Goal: Information Seeking & Learning: Check status

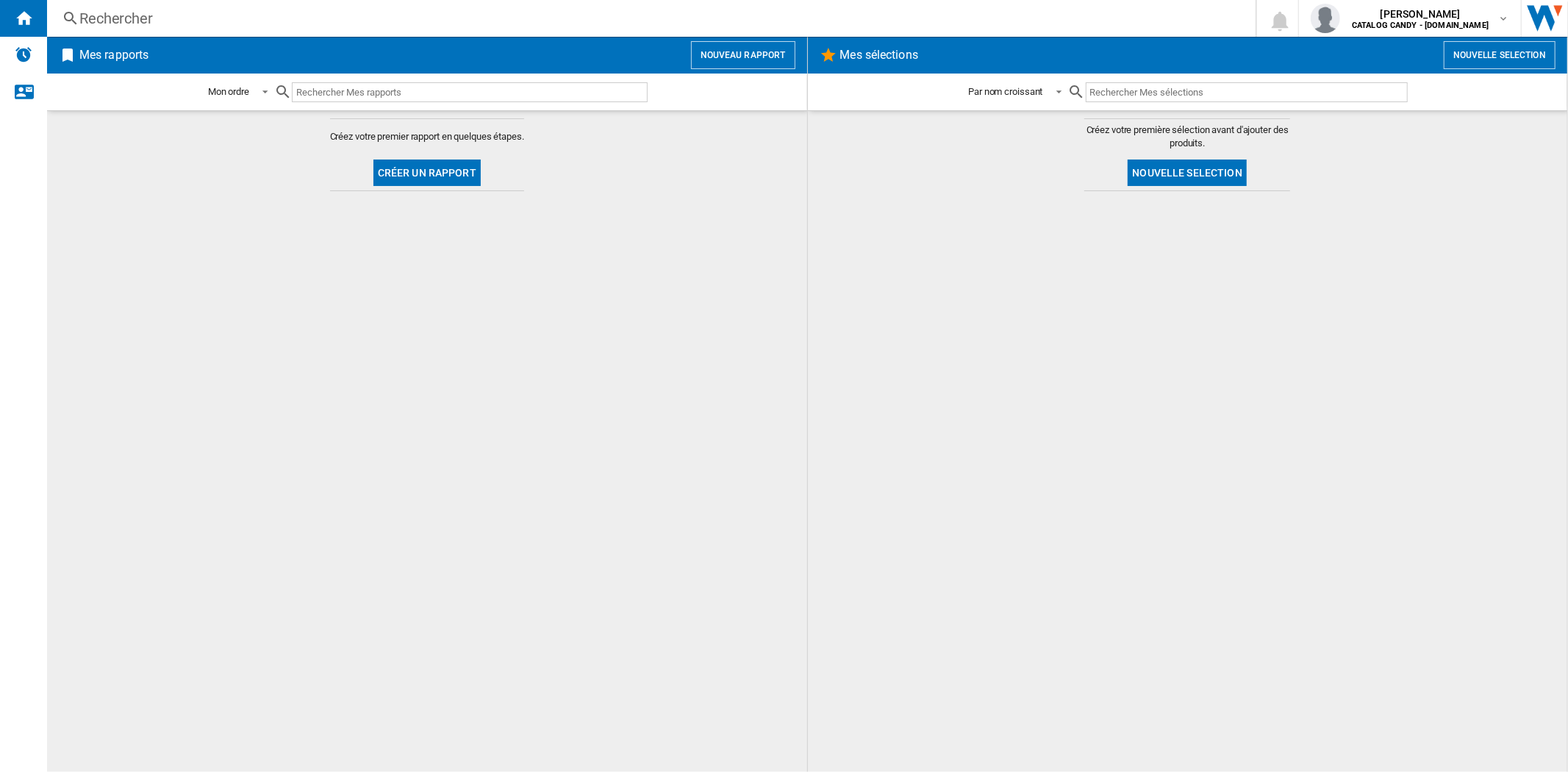
click at [178, 17] on div "Rechercher" at bounding box center [648, 18] width 1139 height 21
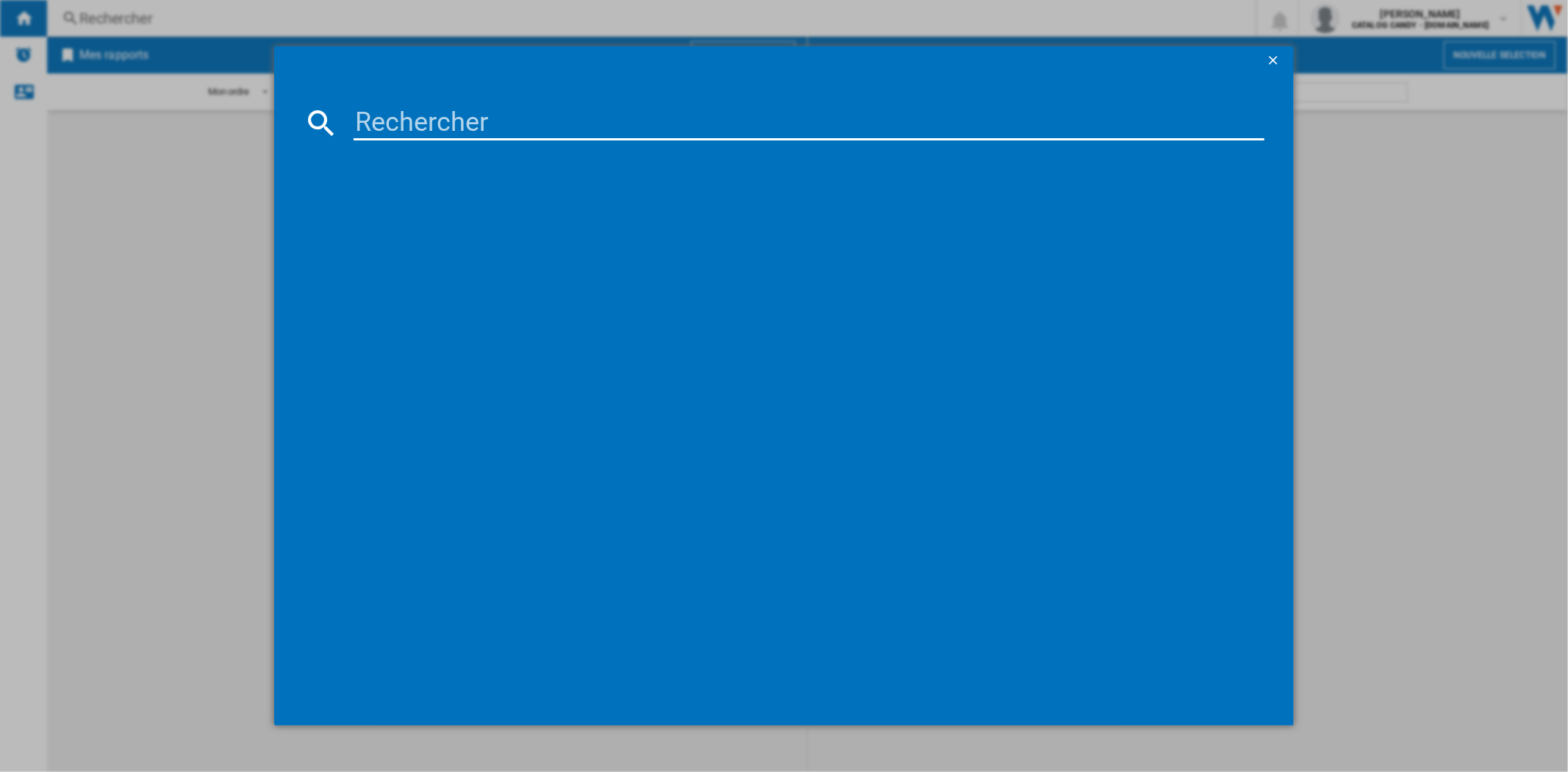
click at [405, 134] on input at bounding box center [808, 122] width 910 height 35
paste input "BCNA275E41SN"
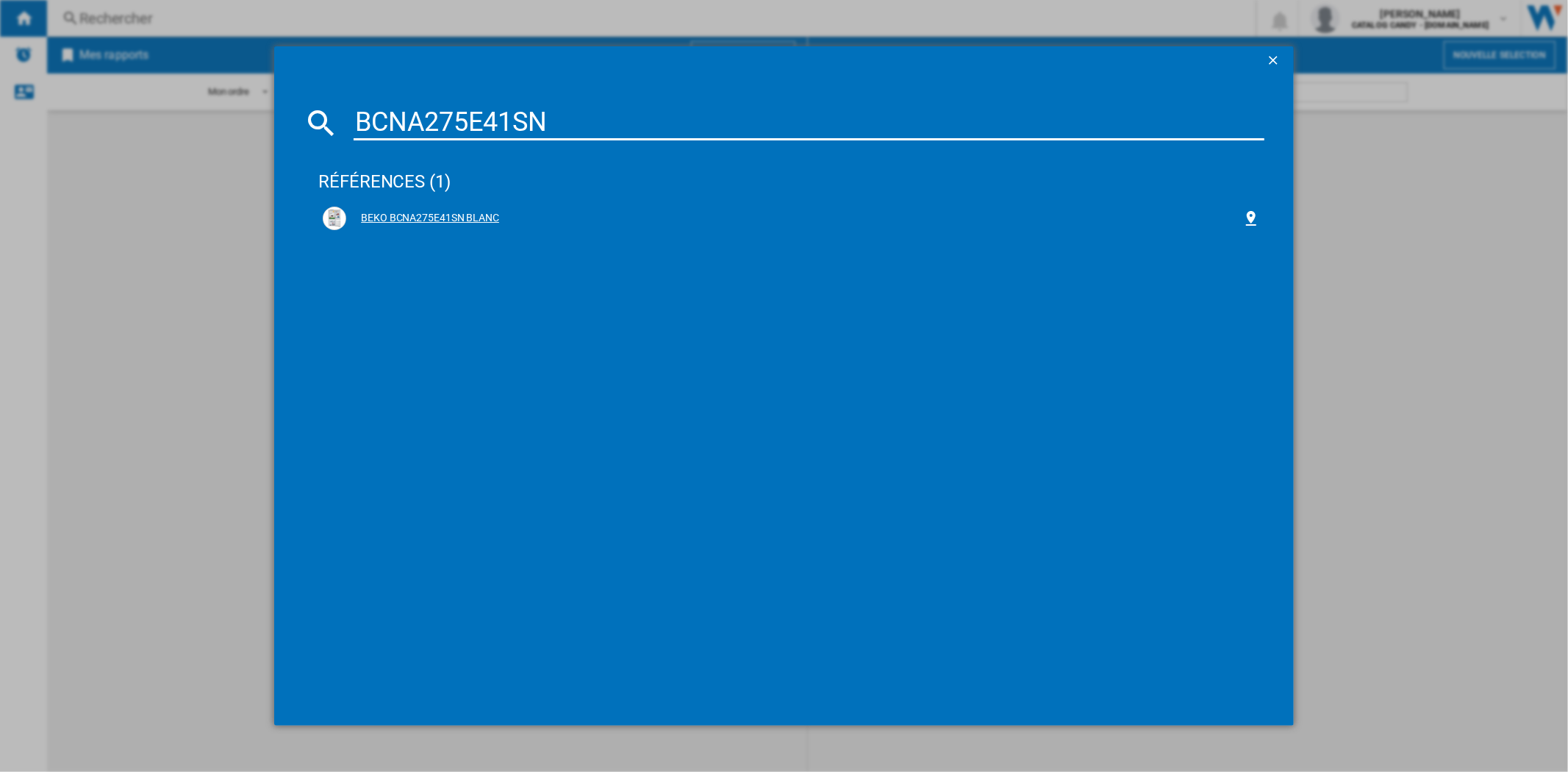
type input "BCNA275E41SN"
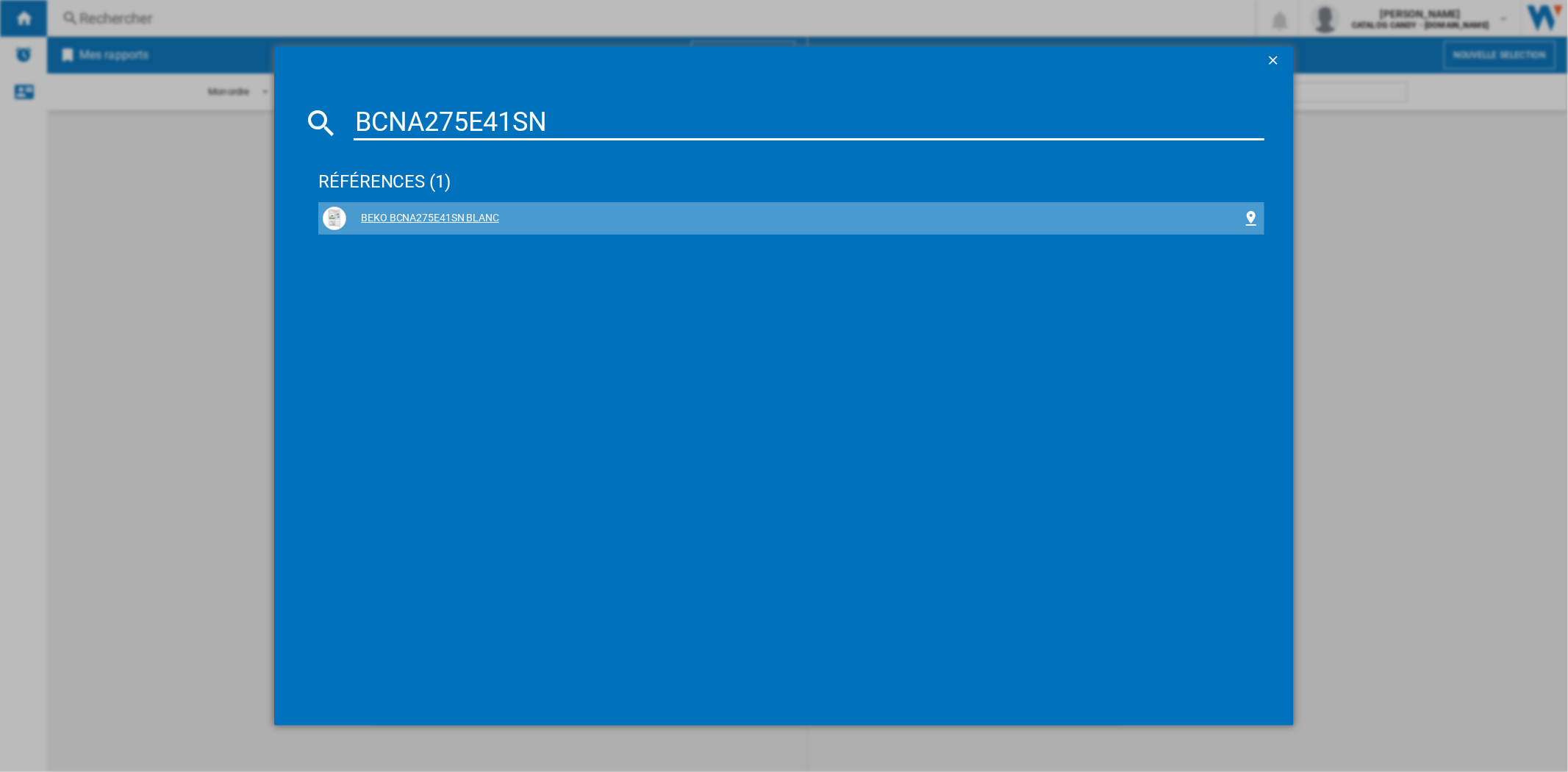
click at [441, 215] on div "BEKO BCNA275E41SN BLANC" at bounding box center [794, 218] width 896 height 15
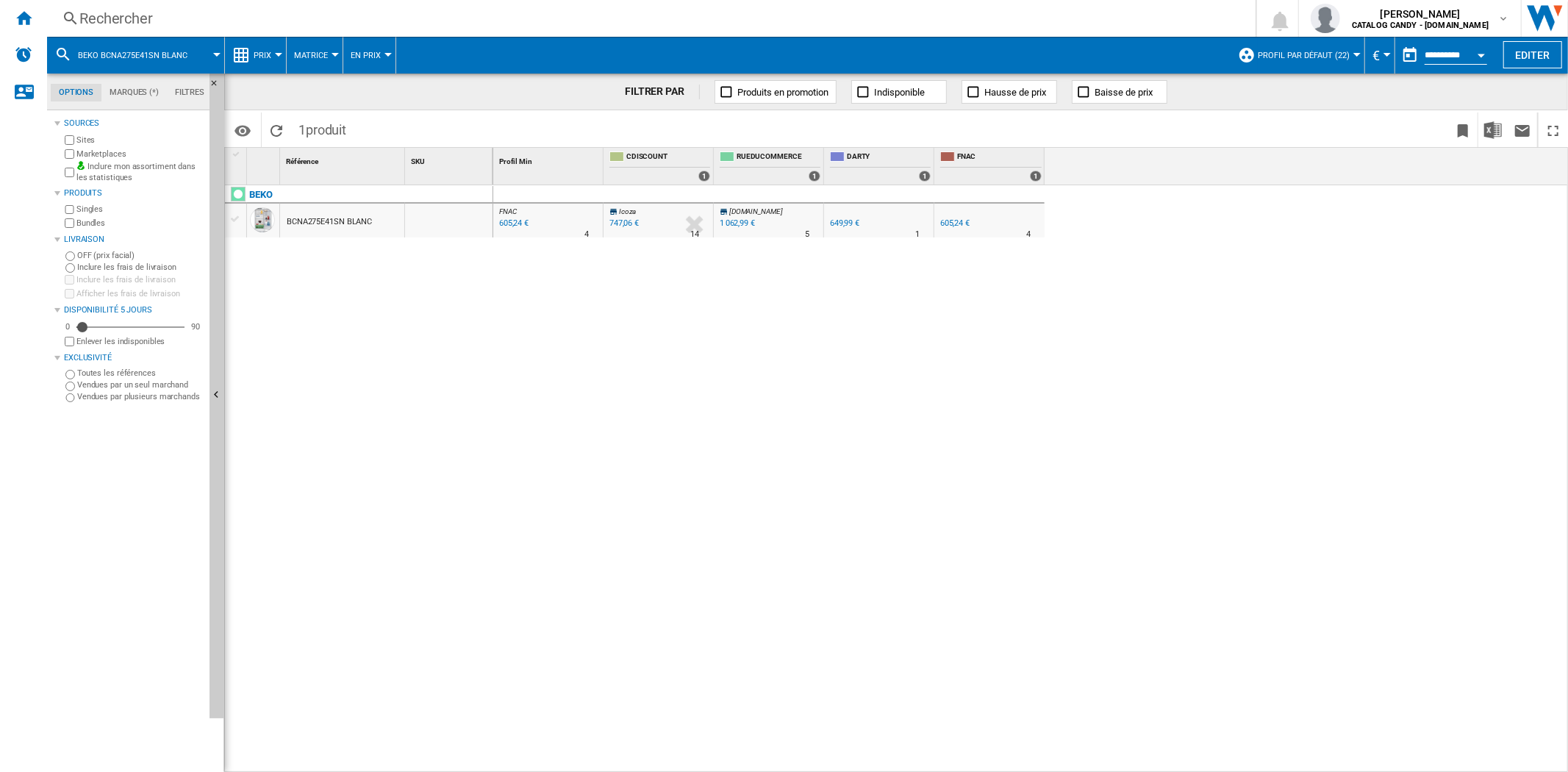
click at [76, 150] on label "Marketplaces" at bounding box center [139, 154] width 127 height 11
click at [251, 55] on div "Prix" at bounding box center [256, 55] width 46 height 37
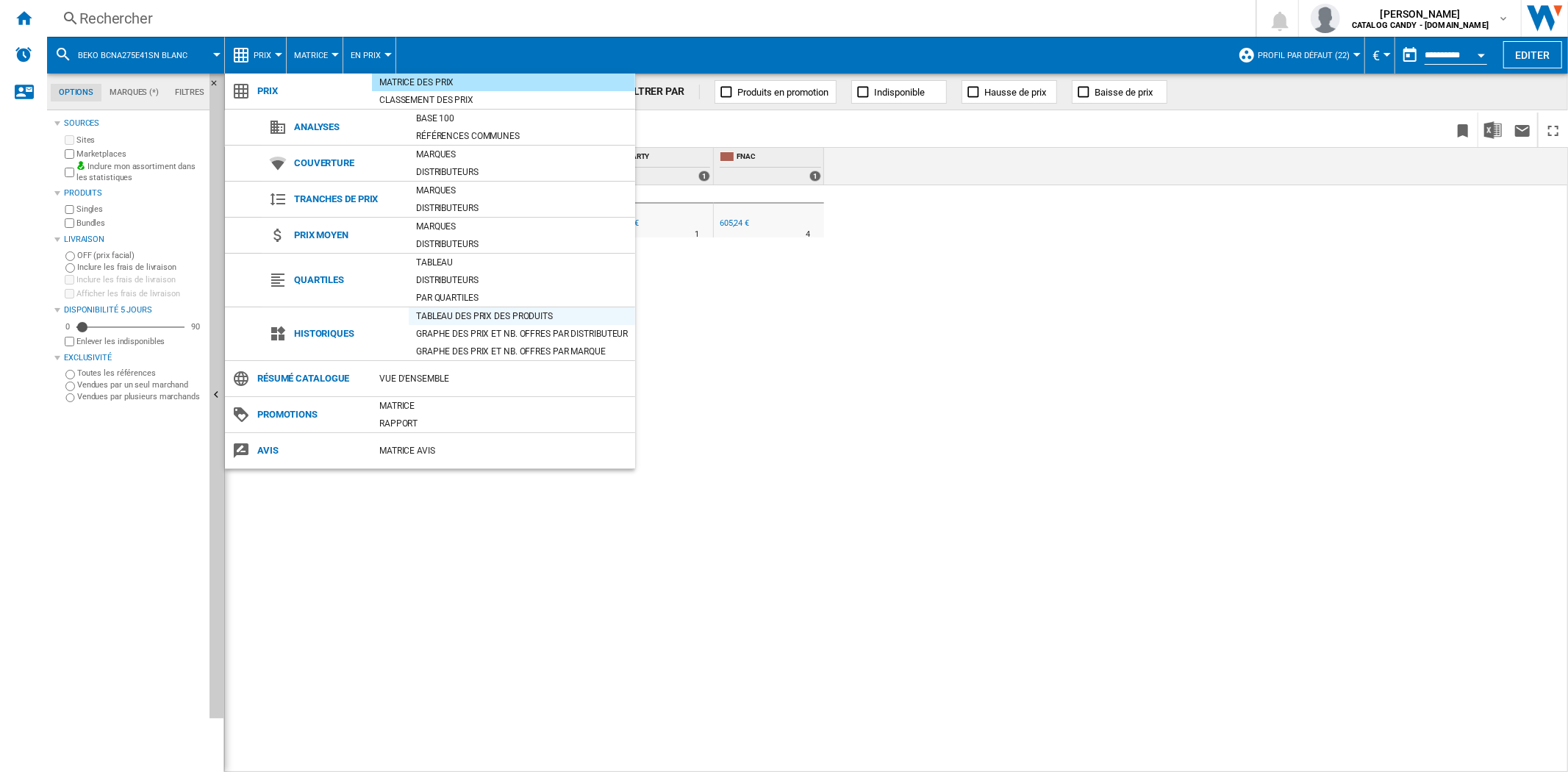
click at [458, 315] on div "Tableau des prix des produits" at bounding box center [522, 315] width 227 height 15
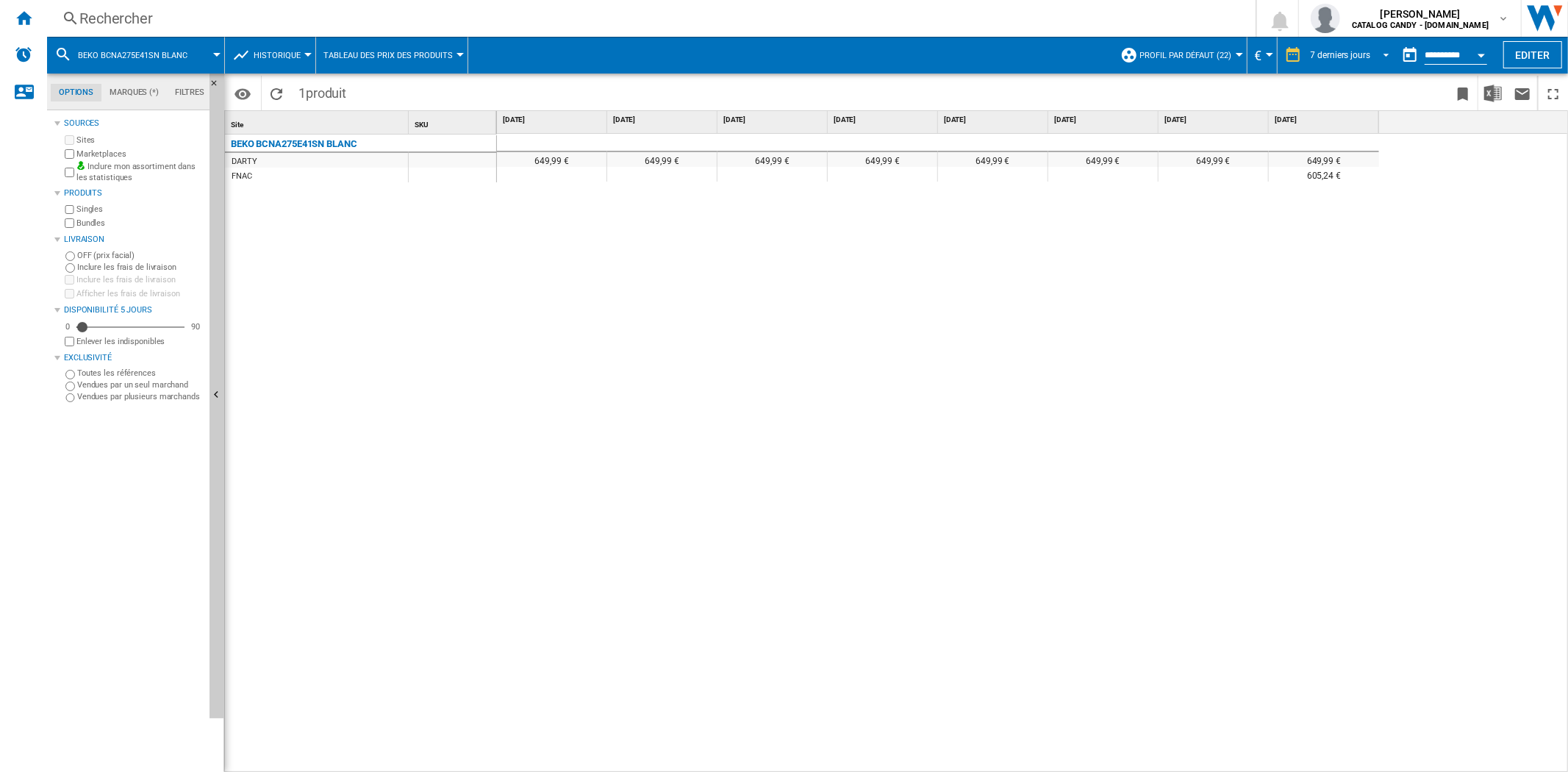
click at [1327, 53] on div "7 derniers jours" at bounding box center [1341, 55] width 60 height 10
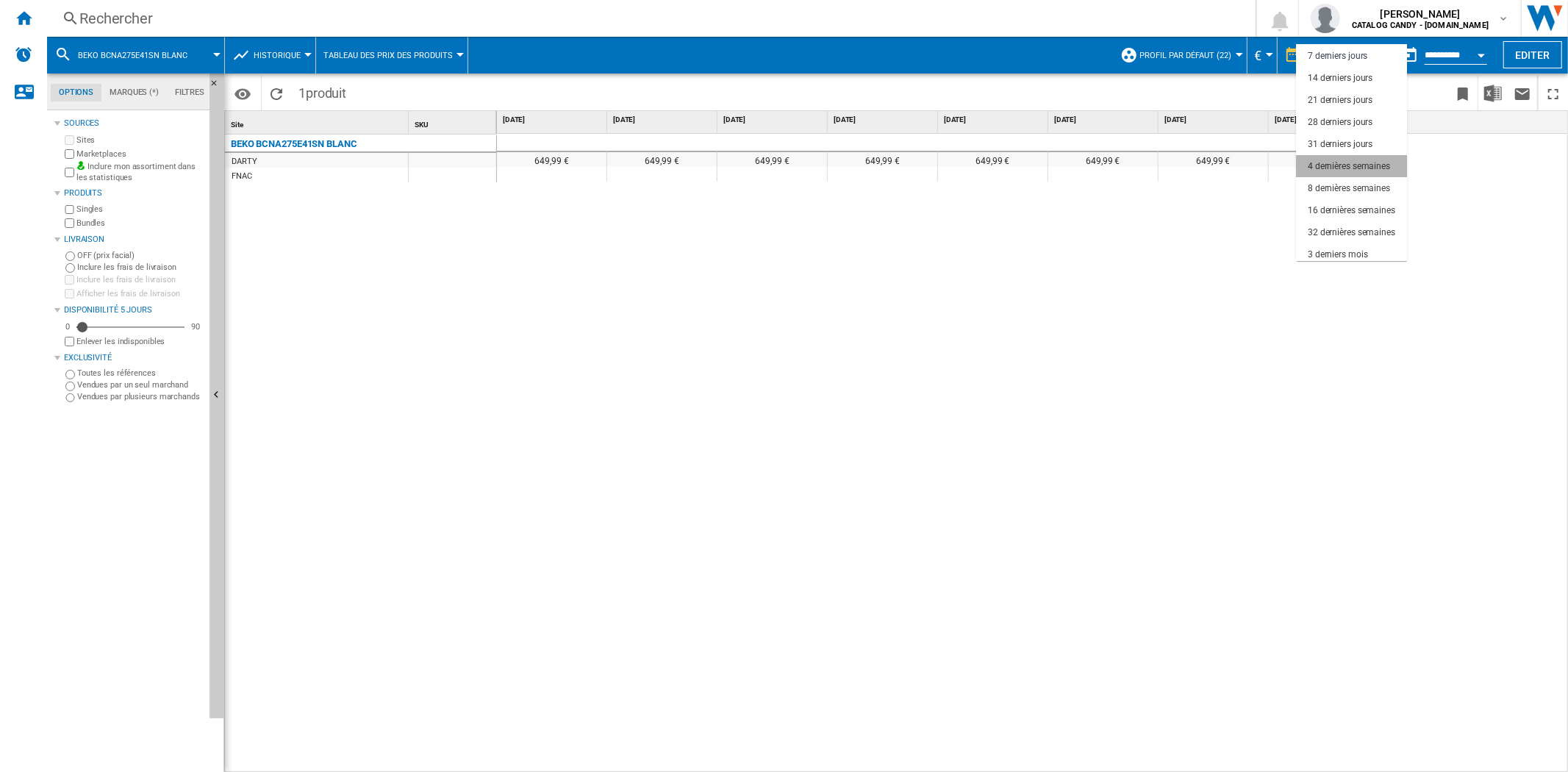
click at [1325, 166] on div "4 dernières semaines" at bounding box center [1349, 166] width 82 height 13
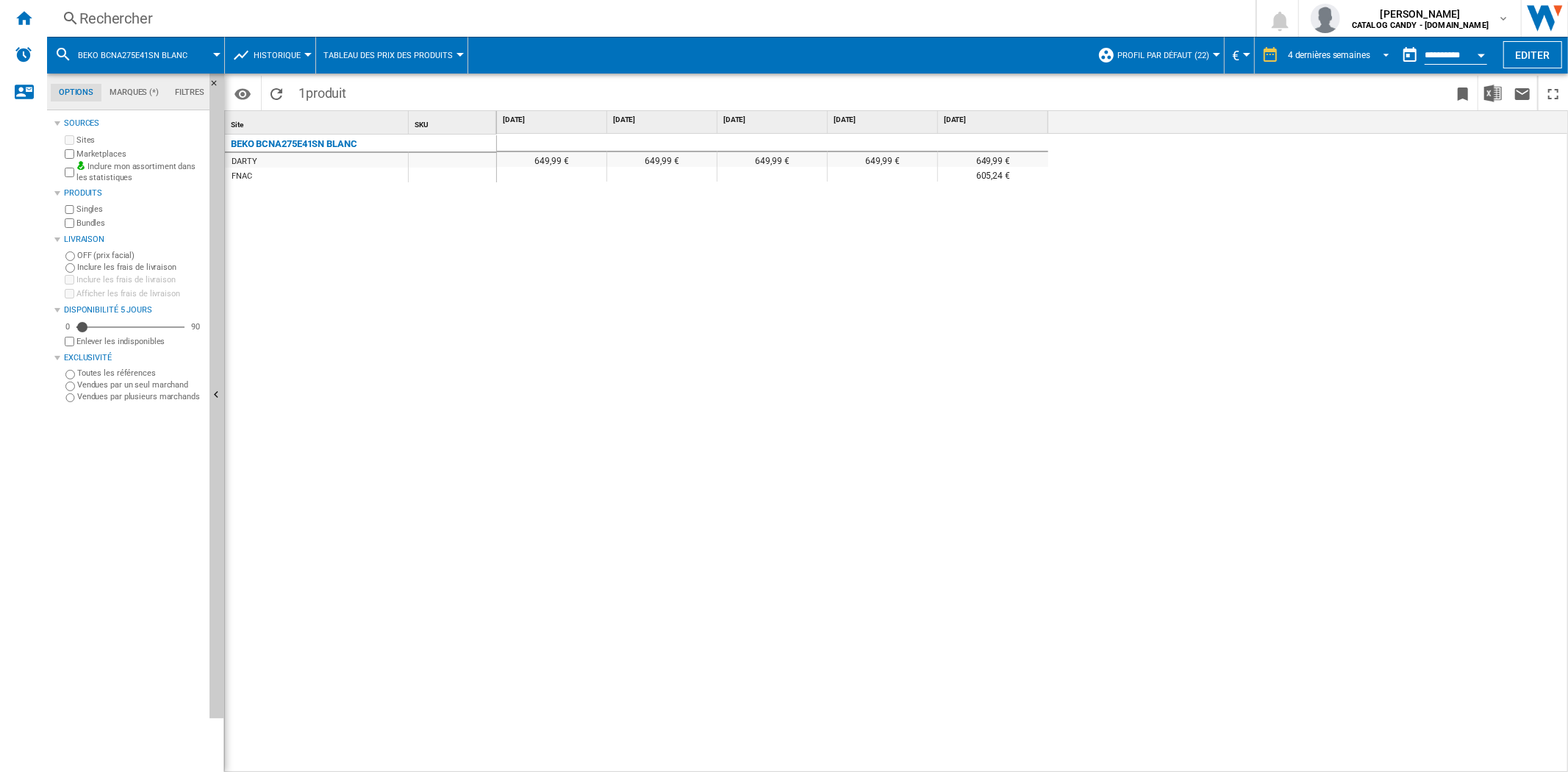
click at [1328, 57] on div "4 dernières semaines" at bounding box center [1329, 55] width 82 height 10
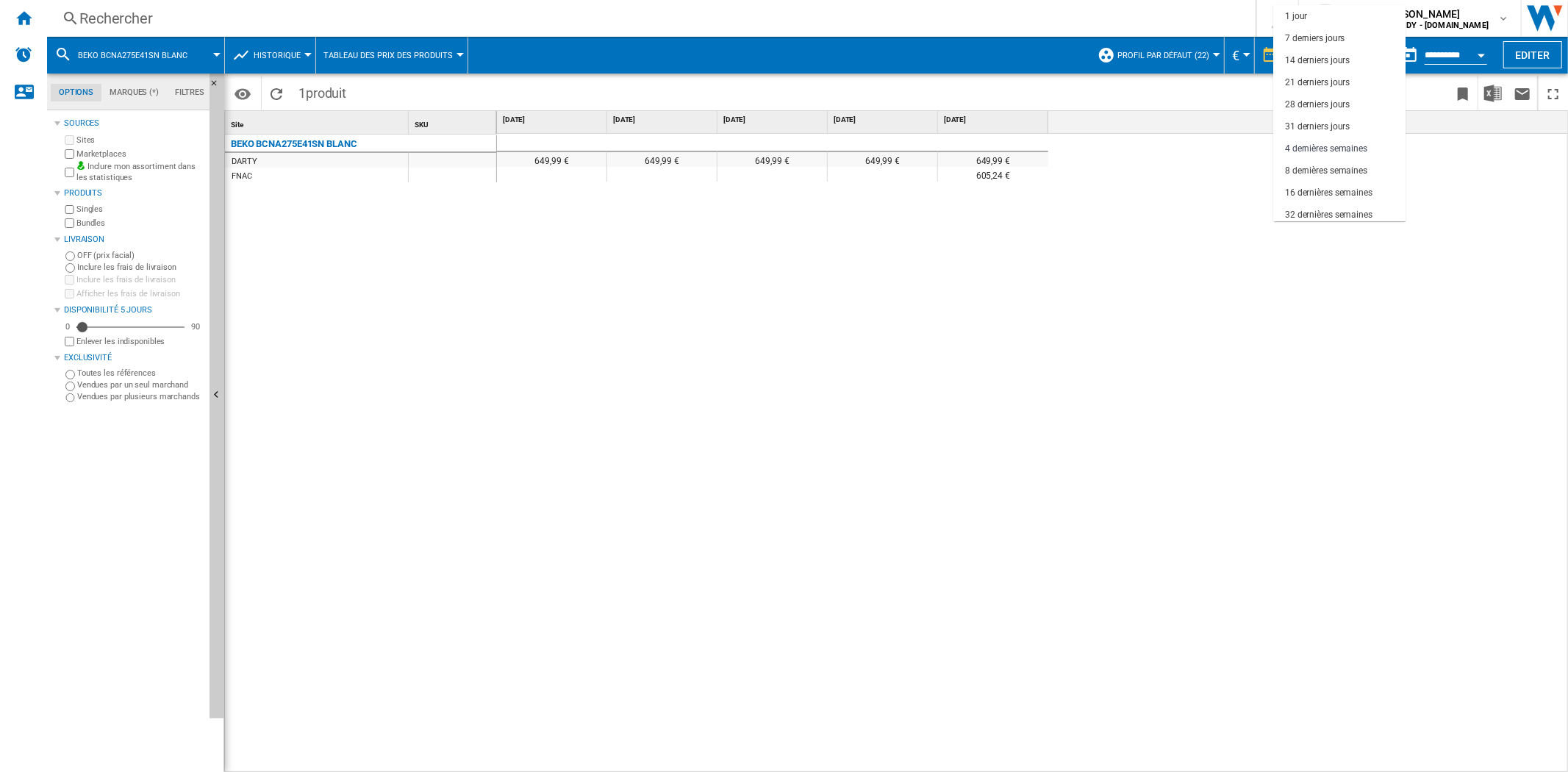
scroll to position [91, 0]
click at [1322, 97] on div "16 dernières semaines" at bounding box center [1328, 101] width 87 height 13
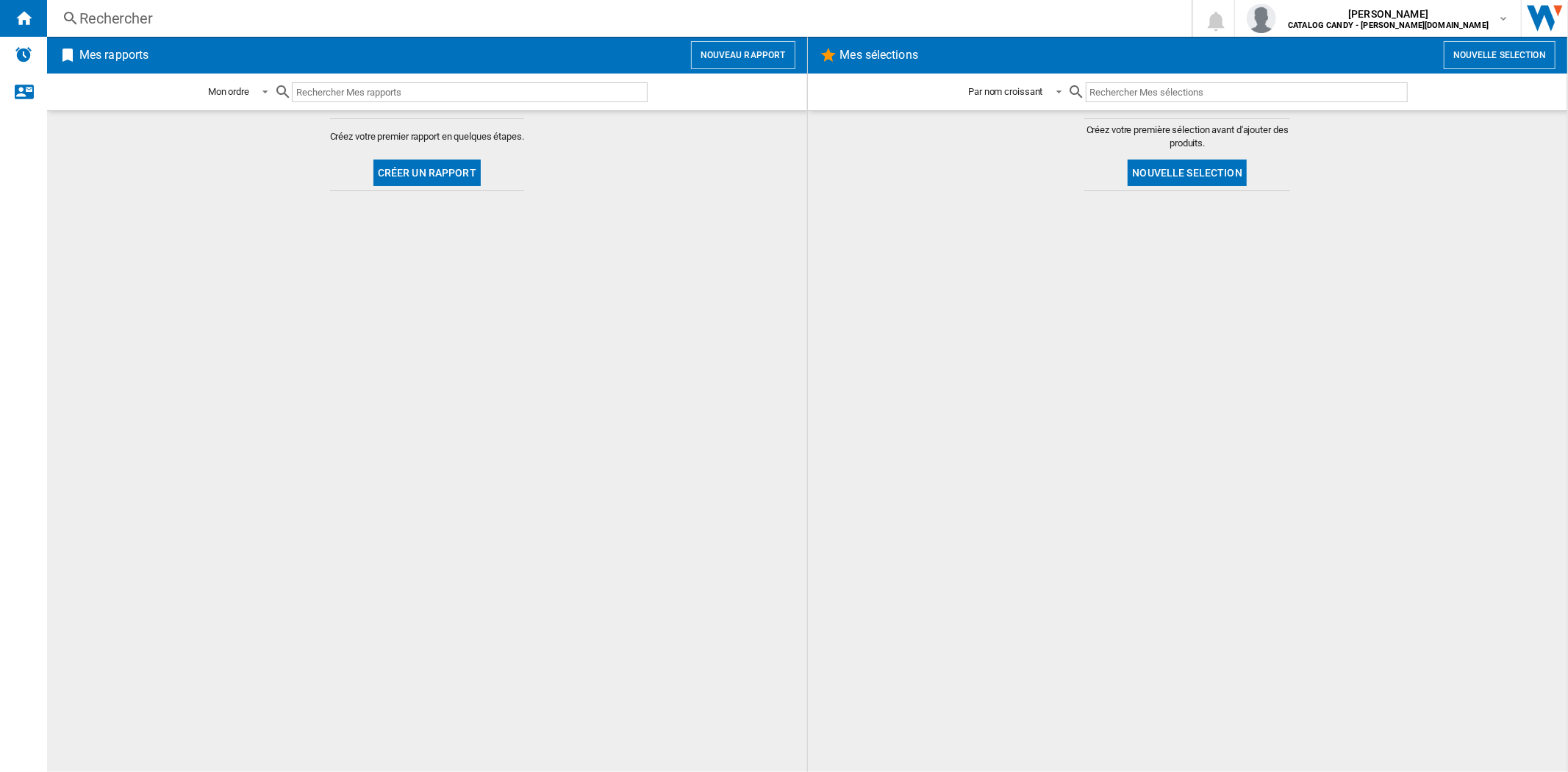
click at [127, 11] on div "Rechercher" at bounding box center [617, 18] width 1074 height 21
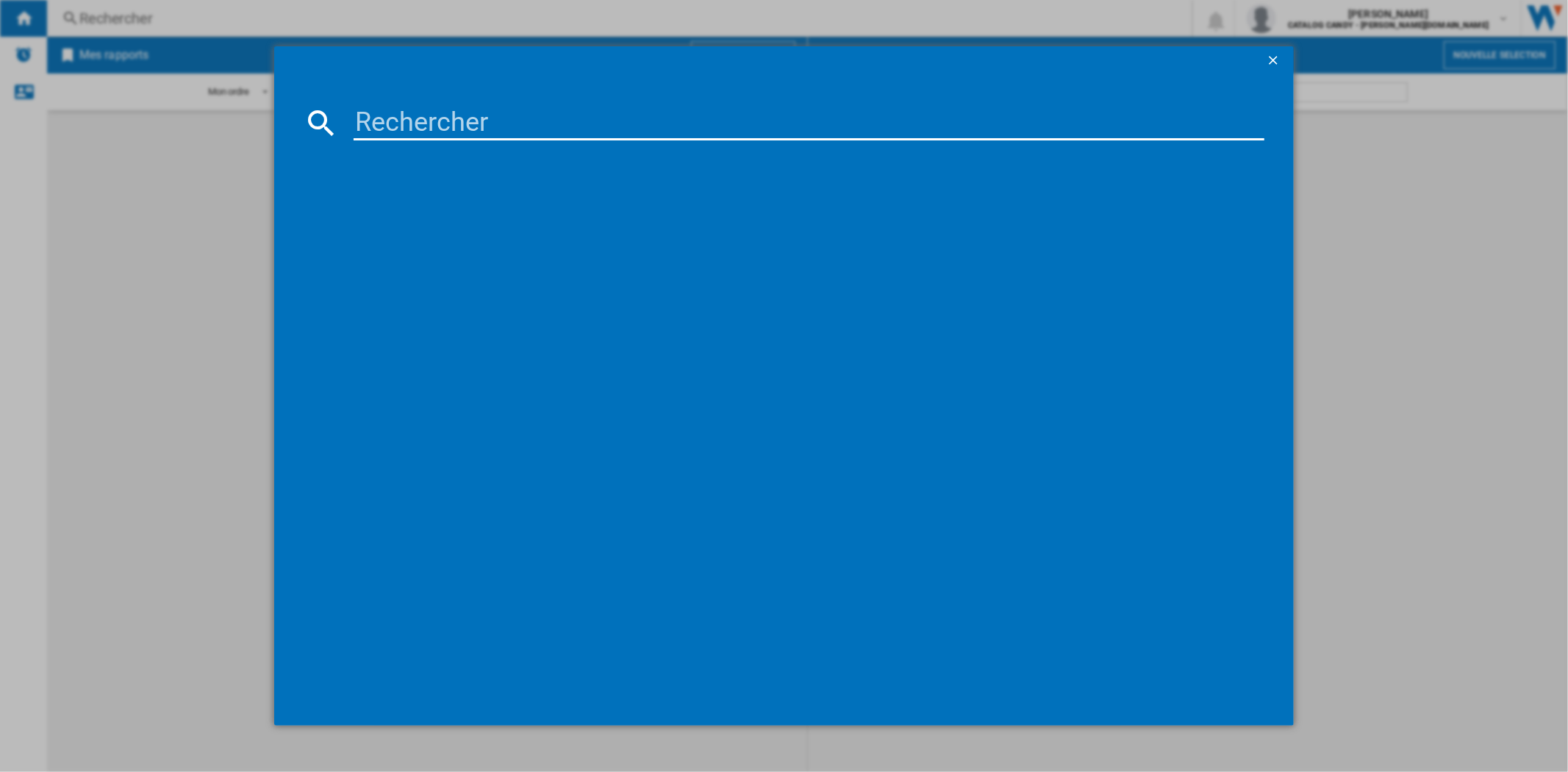
click at [441, 123] on input at bounding box center [808, 122] width 910 height 35
paste input "BSSA315E4SFN"
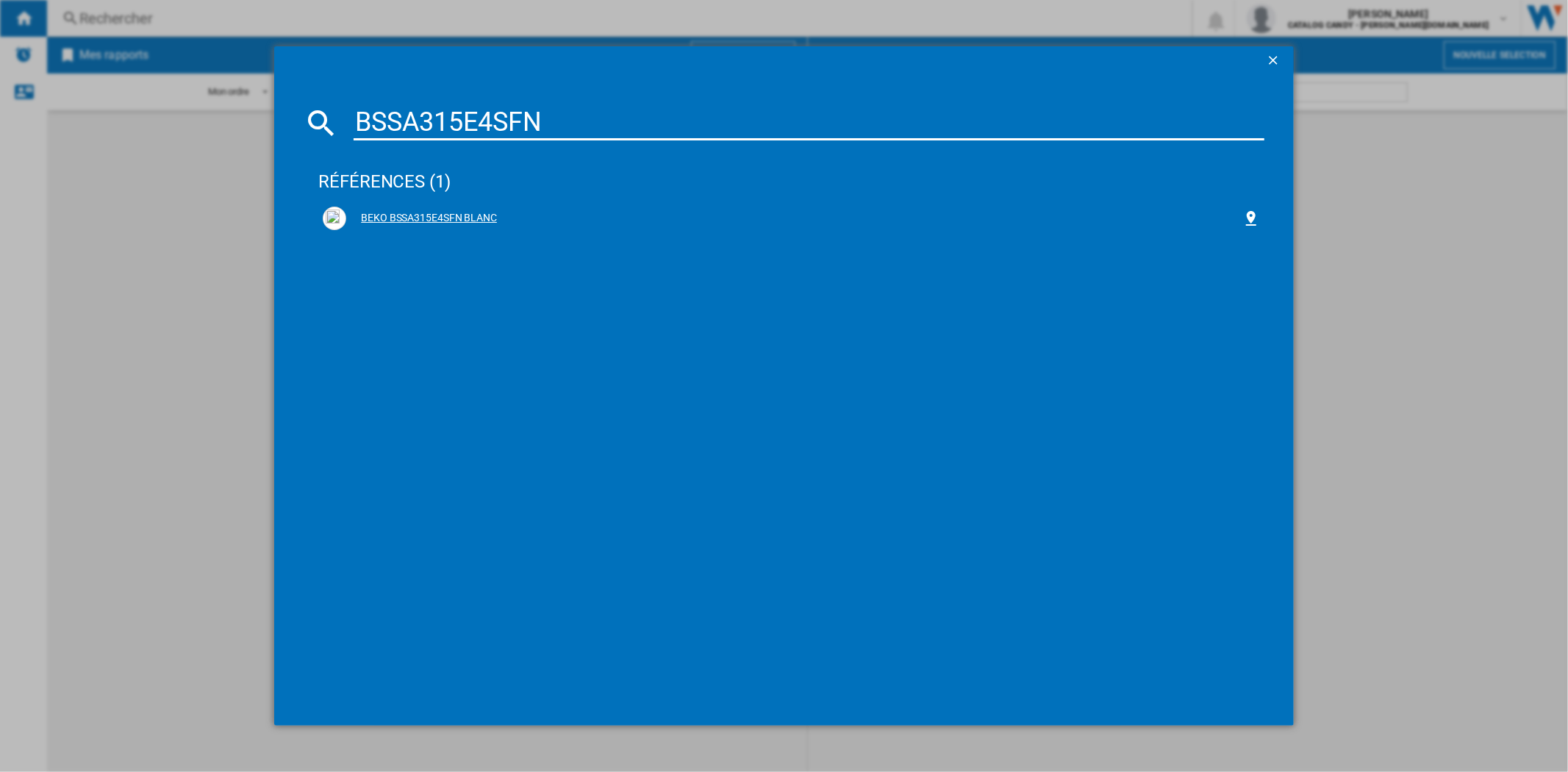
type input "BSSA315E4SFN"
click at [395, 215] on div "BEKO BSSA315E4SFN BLANC" at bounding box center [794, 218] width 896 height 15
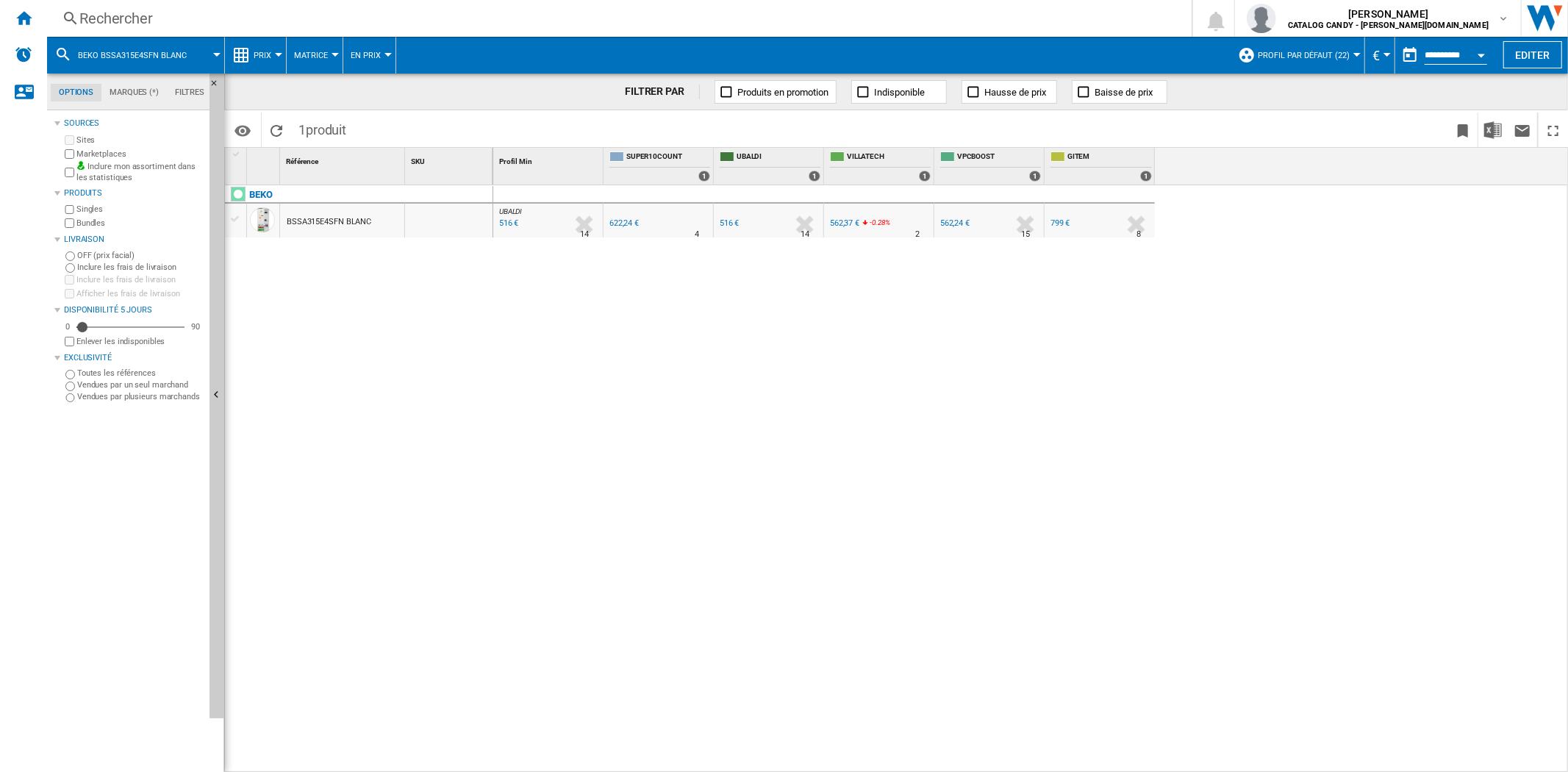
click at [269, 39] on button "Prix" at bounding box center [266, 55] width 25 height 37
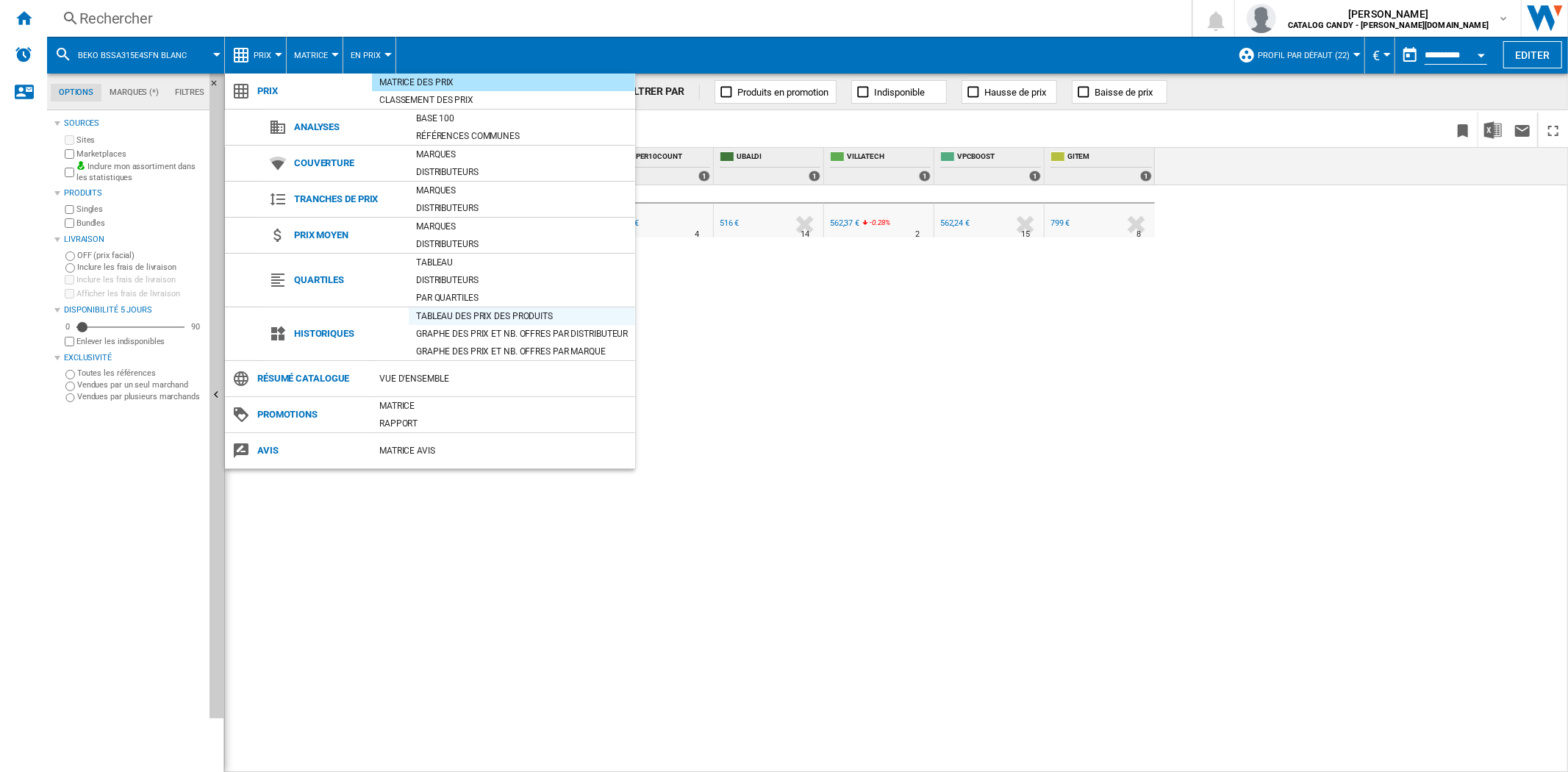
click at [464, 312] on div "Tableau des prix des produits" at bounding box center [522, 315] width 227 height 15
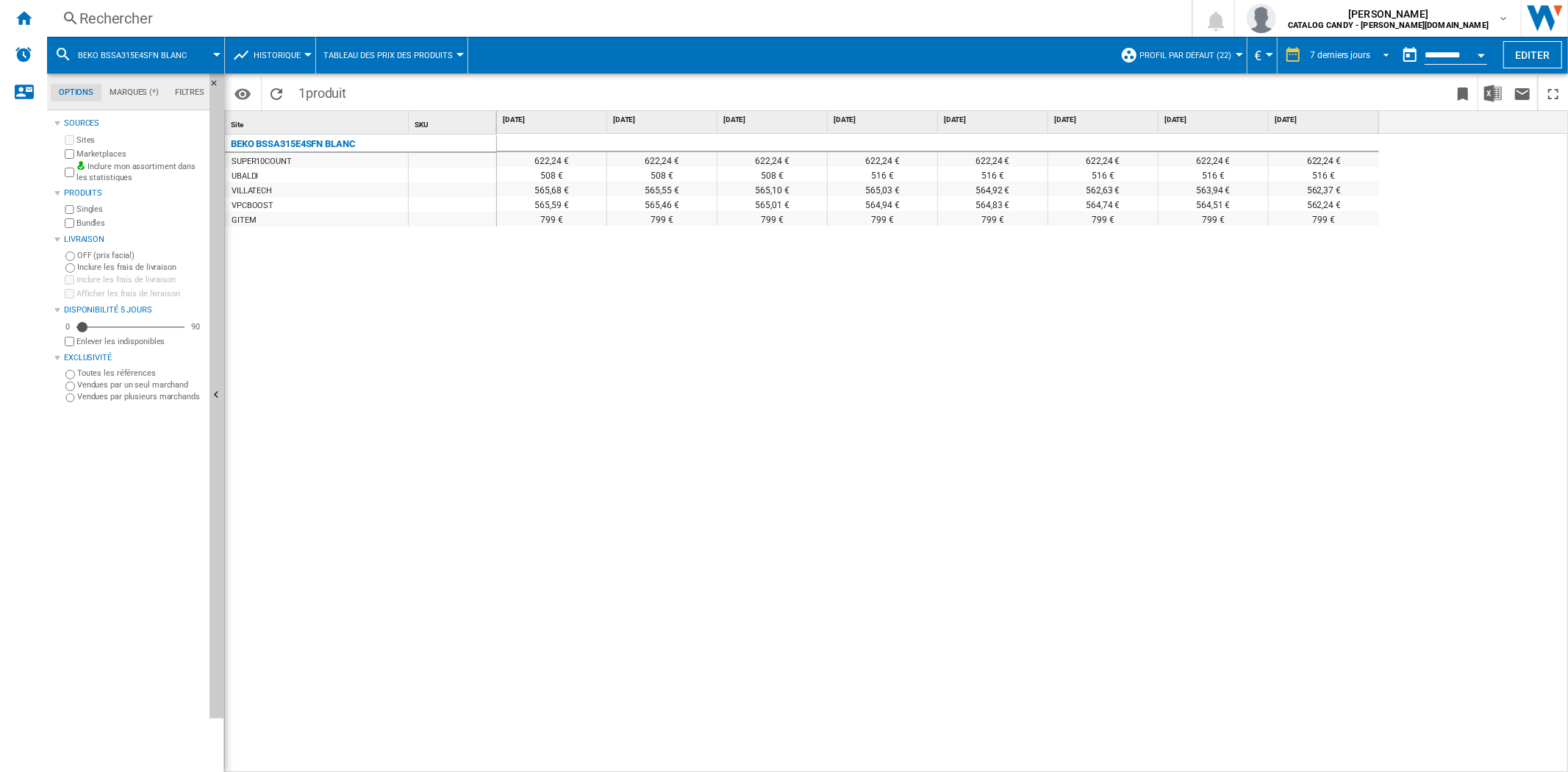
click at [1352, 61] on md-select-value "7 derniers jours" at bounding box center [1352, 56] width 86 height 22
click at [1352, 186] on div "8 dernières semaines" at bounding box center [1349, 188] width 82 height 13
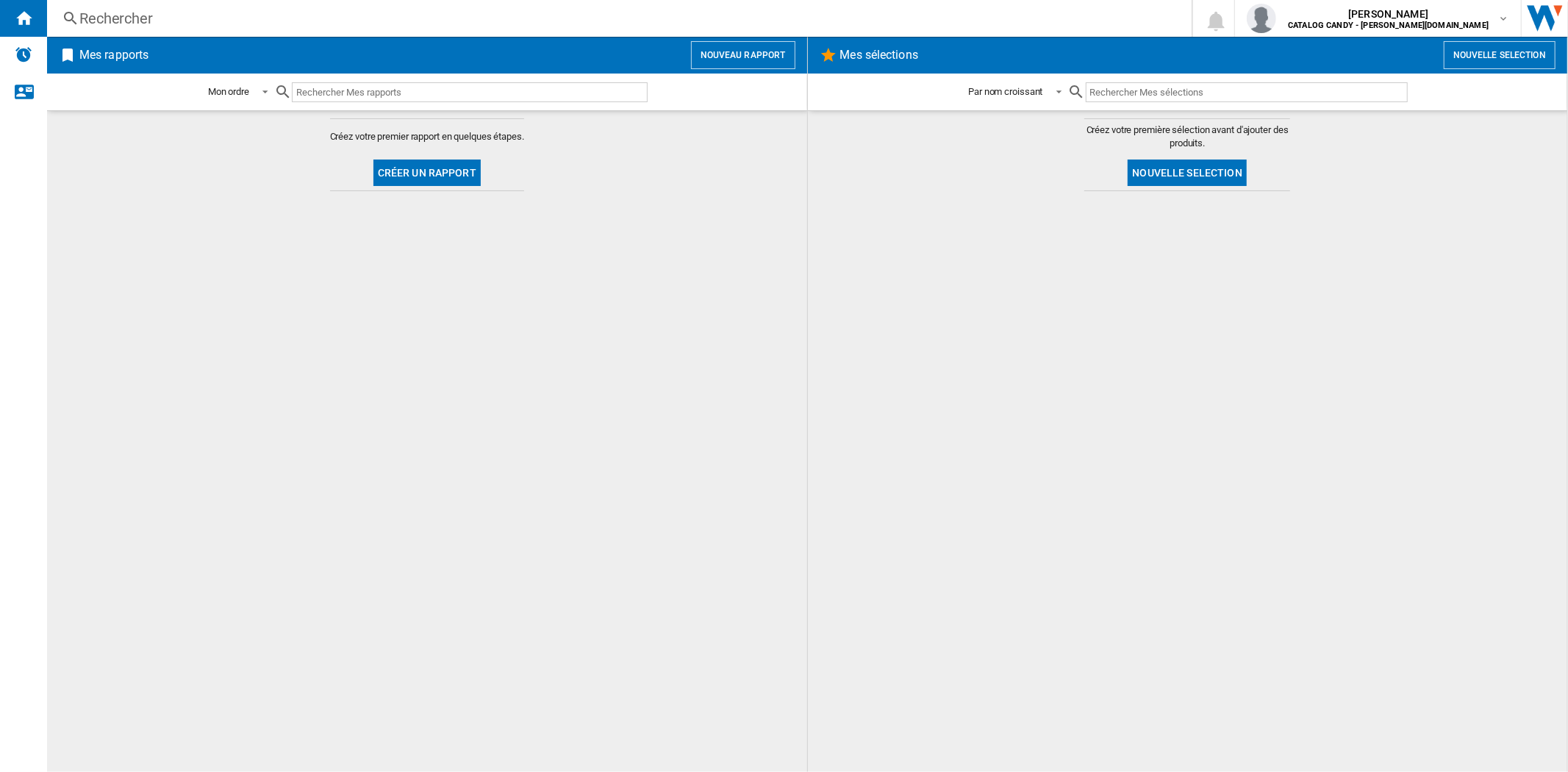
click at [233, 18] on div "Rechercher" at bounding box center [617, 18] width 1074 height 21
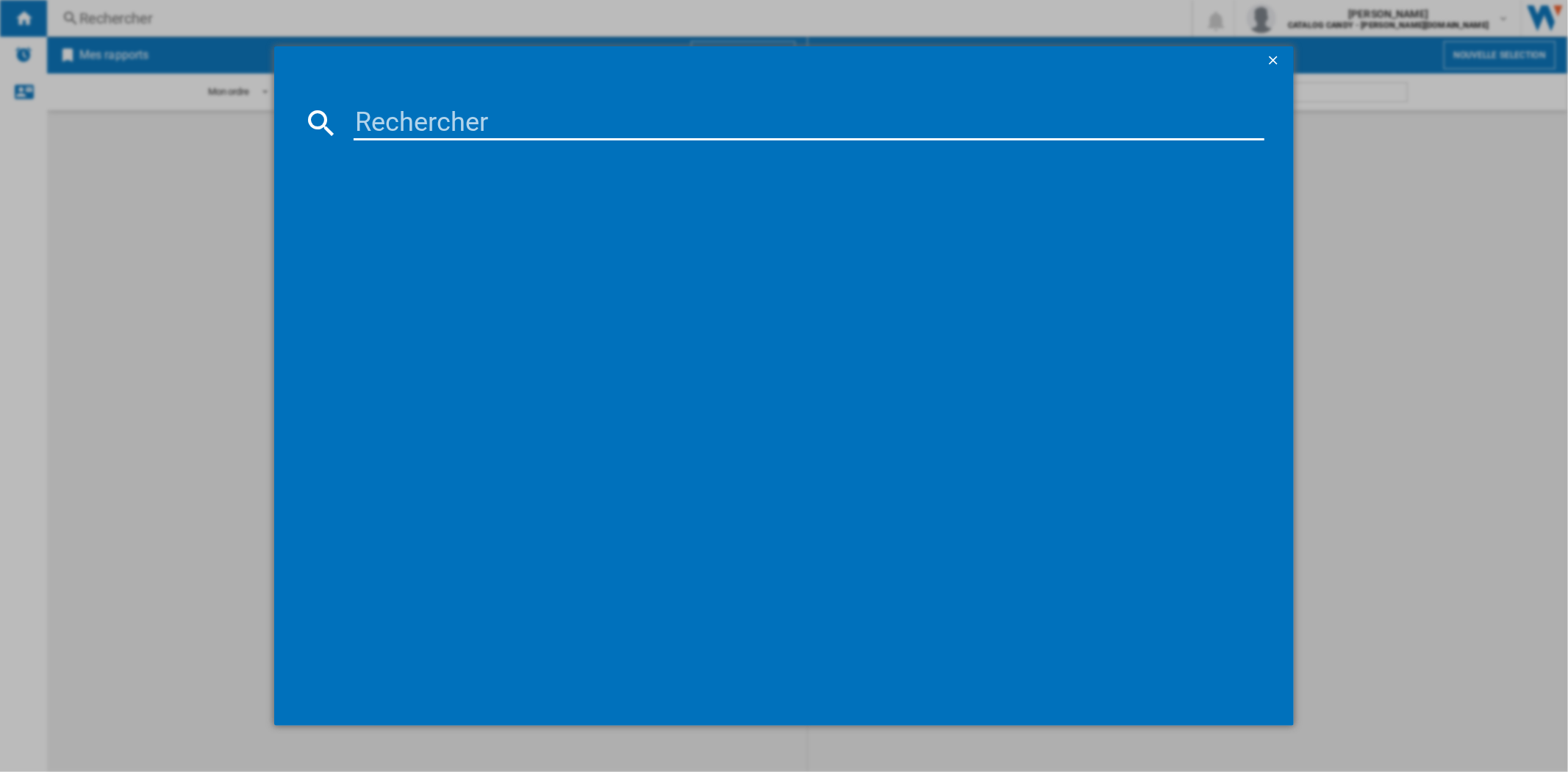
click at [539, 110] on input at bounding box center [808, 122] width 910 height 35
paste input "BCSA285K4SN"
click at [539, 110] on input "BCSA285K4SN" at bounding box center [808, 122] width 910 height 35
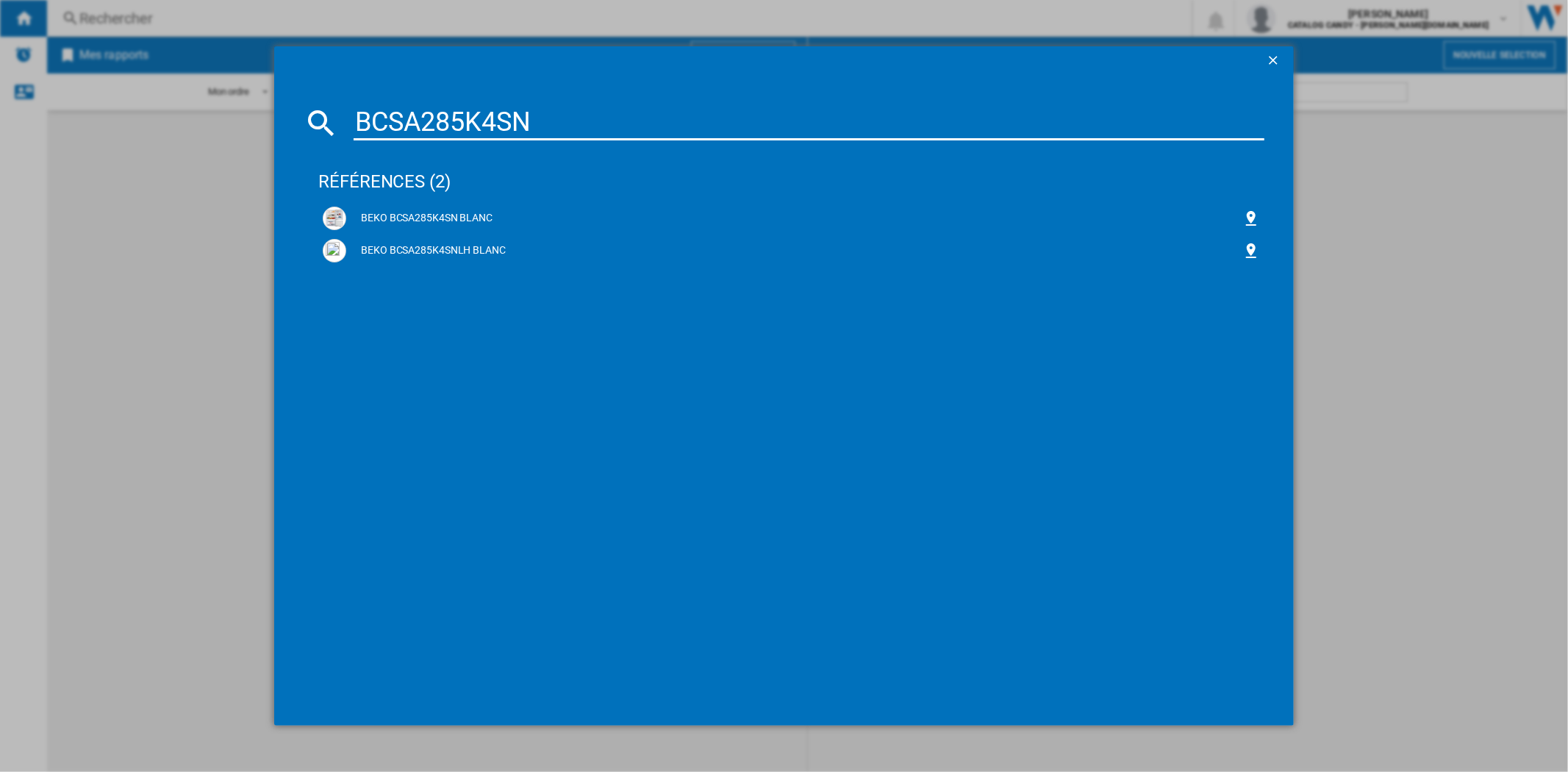
type input "BCSA285K4SN"
click at [527, 340] on div "références (2) BEKO BCSA285K4SN BLANC BEKO BCSA285K4SNLH BLANC" at bounding box center [790, 421] width 945 height 548
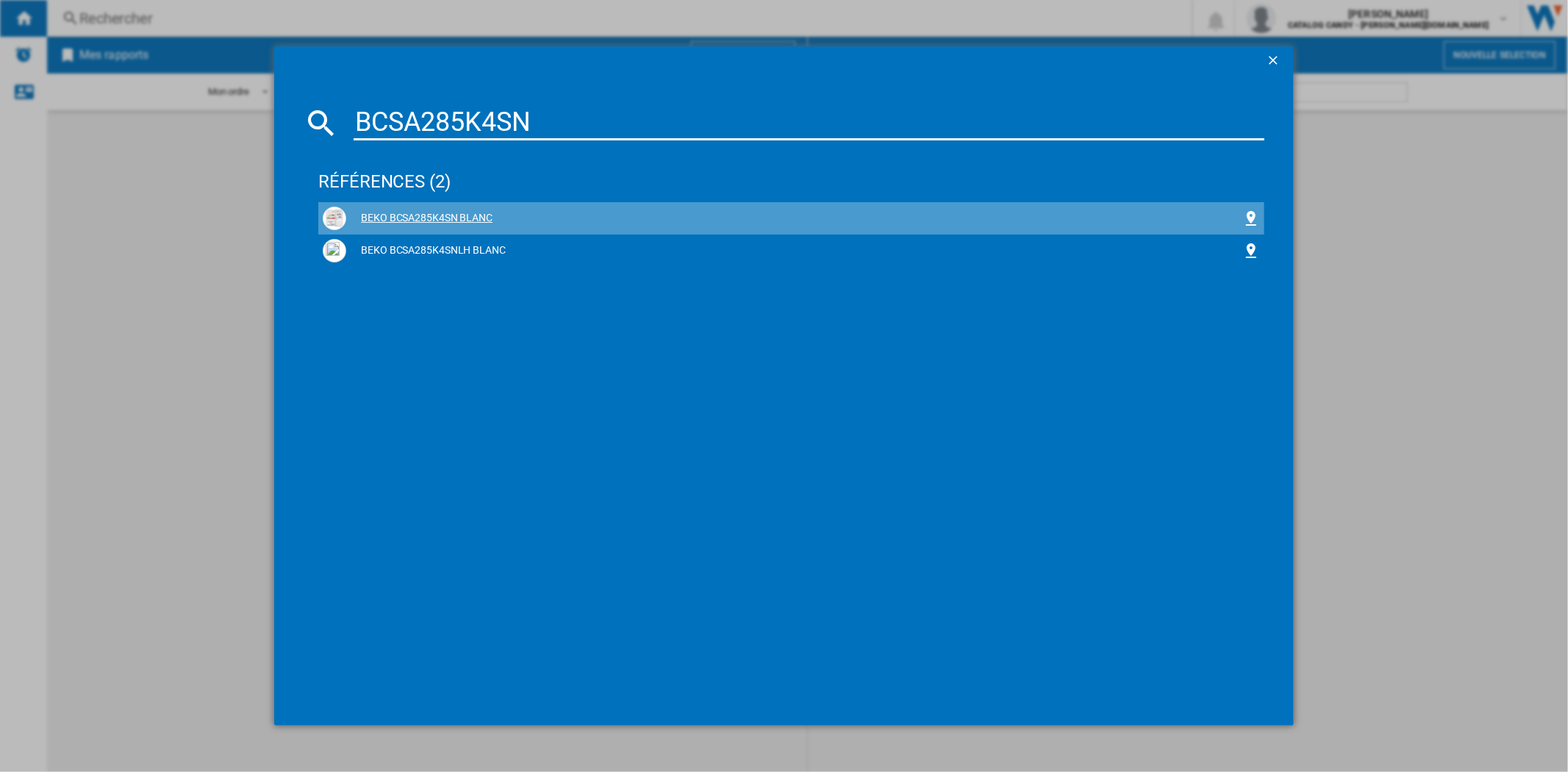
click at [445, 217] on div "BEKO BCSA285K4SN BLANC" at bounding box center [794, 218] width 896 height 15
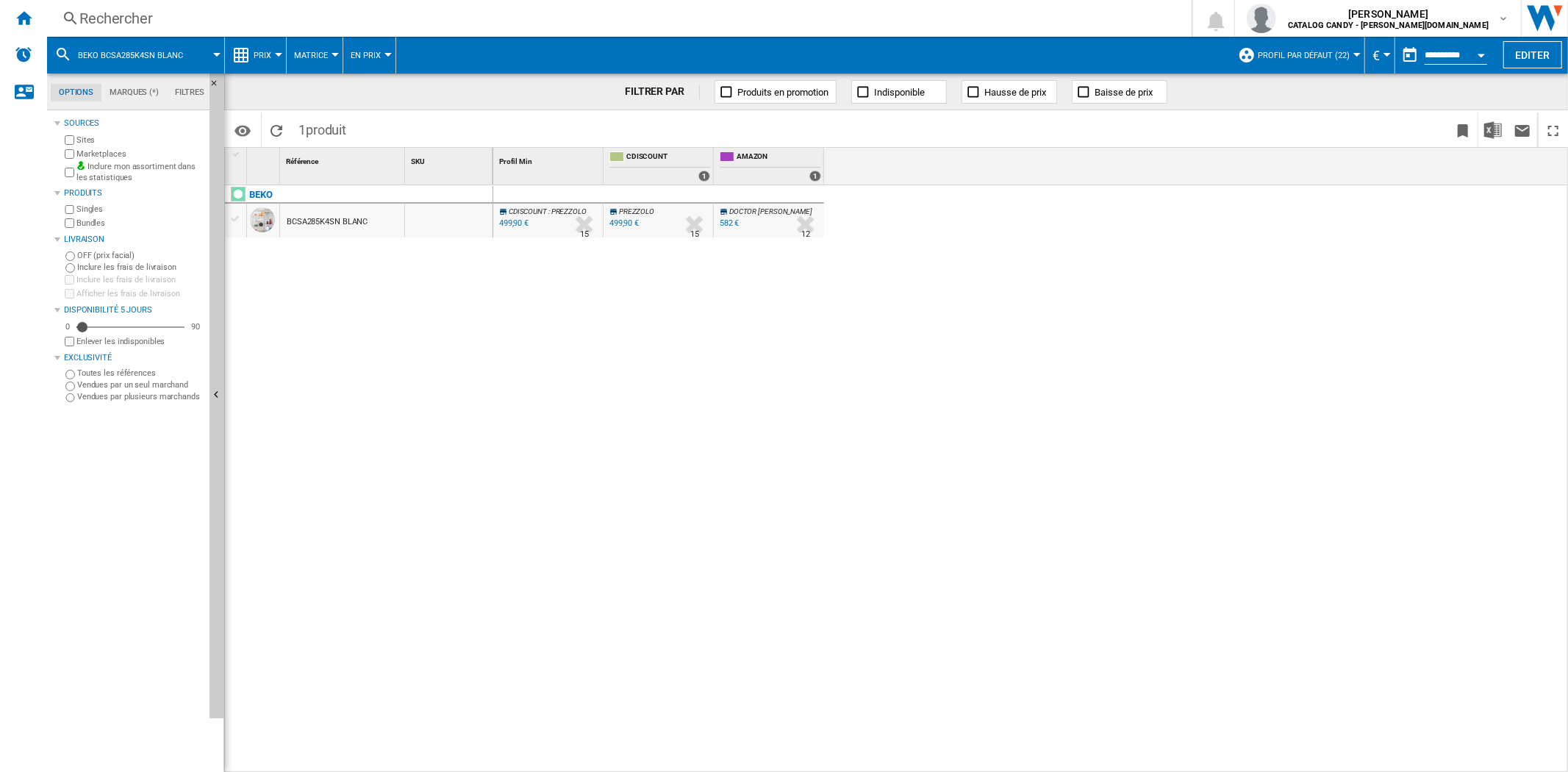
click at [261, 44] on button "Prix" at bounding box center [266, 55] width 25 height 37
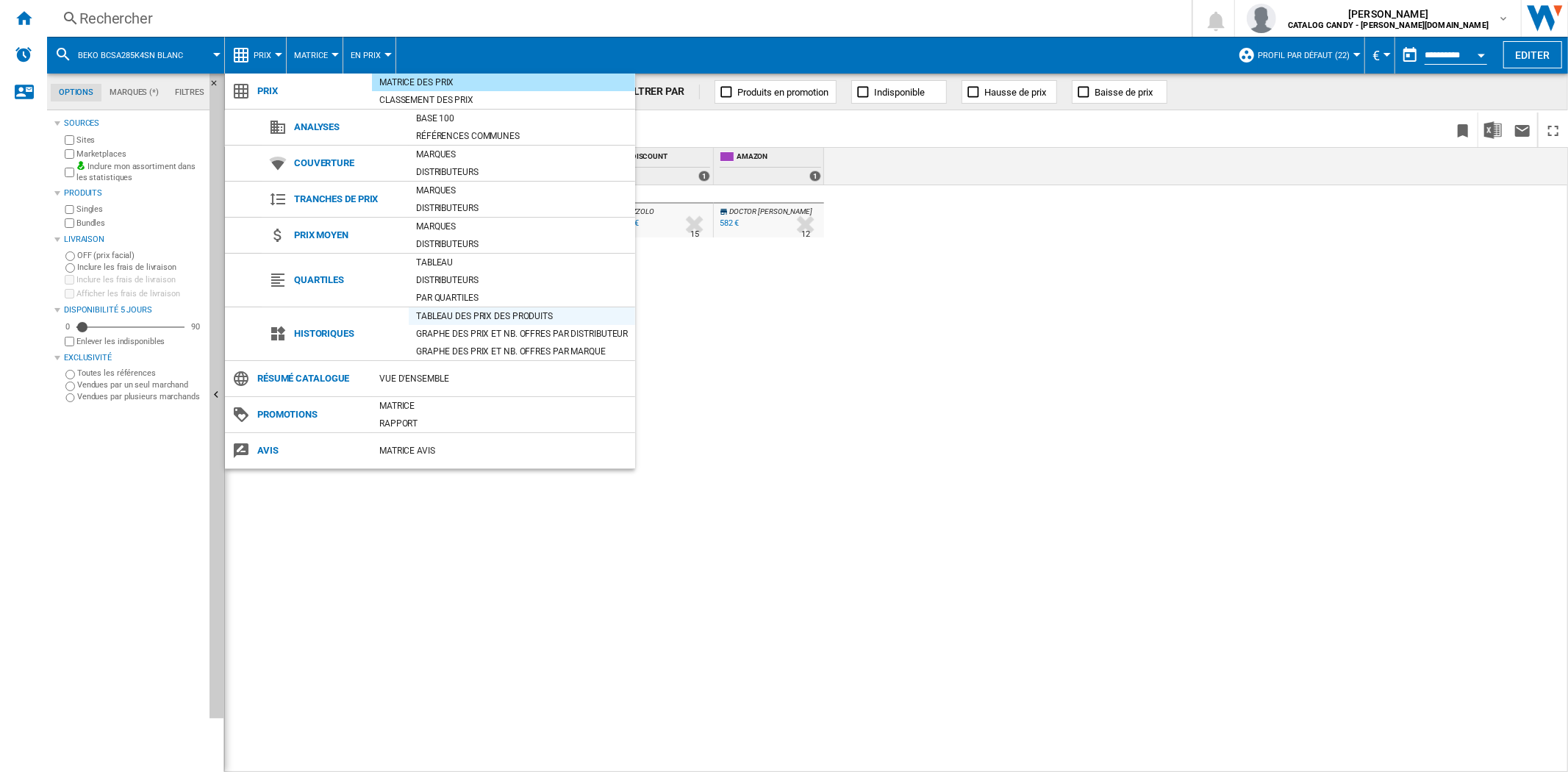
click at [469, 315] on div "Tableau des prix des produits" at bounding box center [522, 315] width 227 height 15
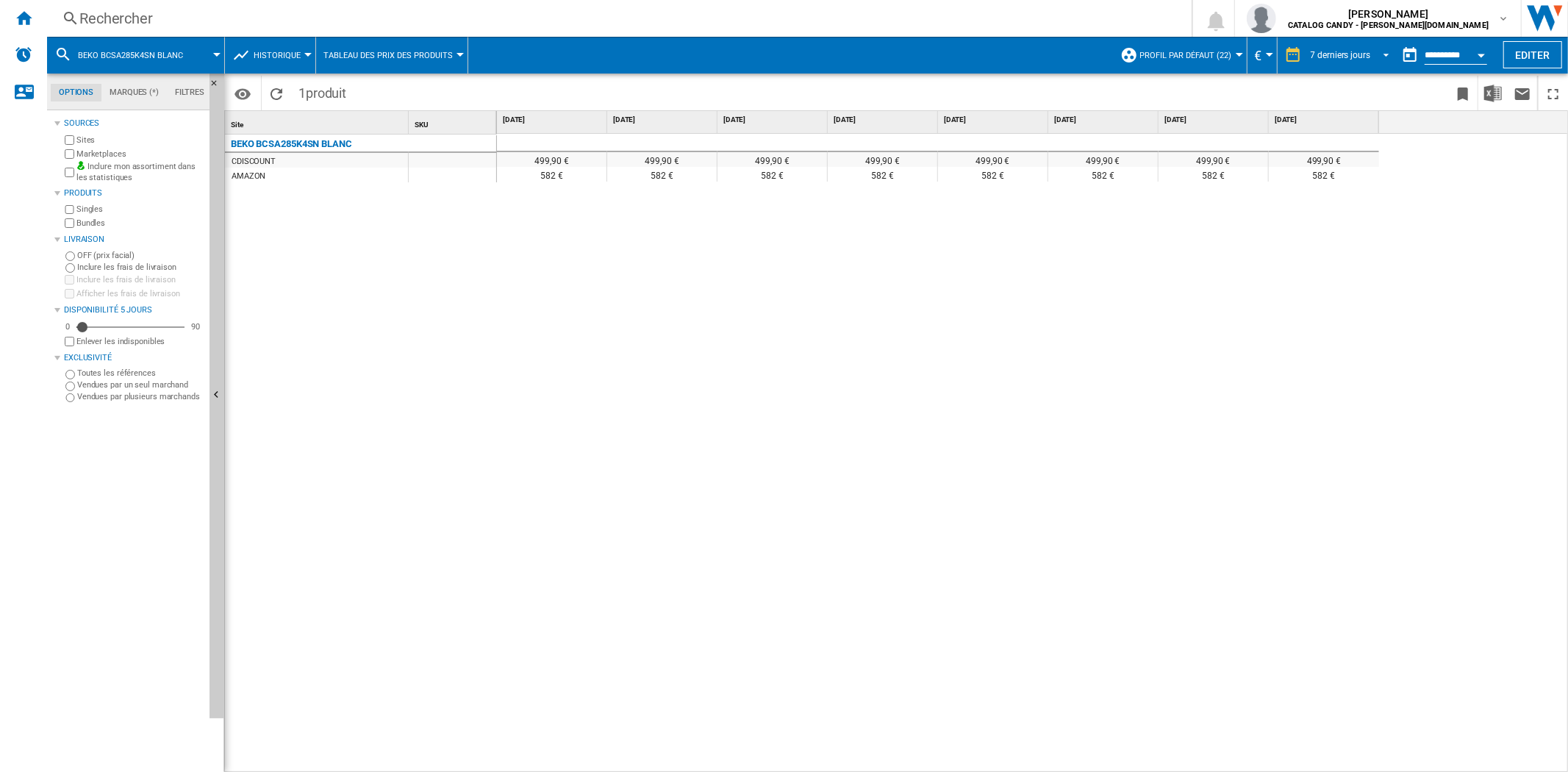
click at [1338, 44] on md-select-value "7 derniers jours" at bounding box center [1352, 56] width 86 height 22
click at [1343, 187] on div "8 dernières semaines" at bounding box center [1349, 188] width 82 height 13
click at [1155, 489] on div "826,30 € 519,90 € 499,90 € 499,90 € 499,90 € 499,90 € 499,90 € 499,90 € 499,90 …" at bounding box center [1033, 452] width 1072 height 639
